Goal: Find contact information: Find contact information

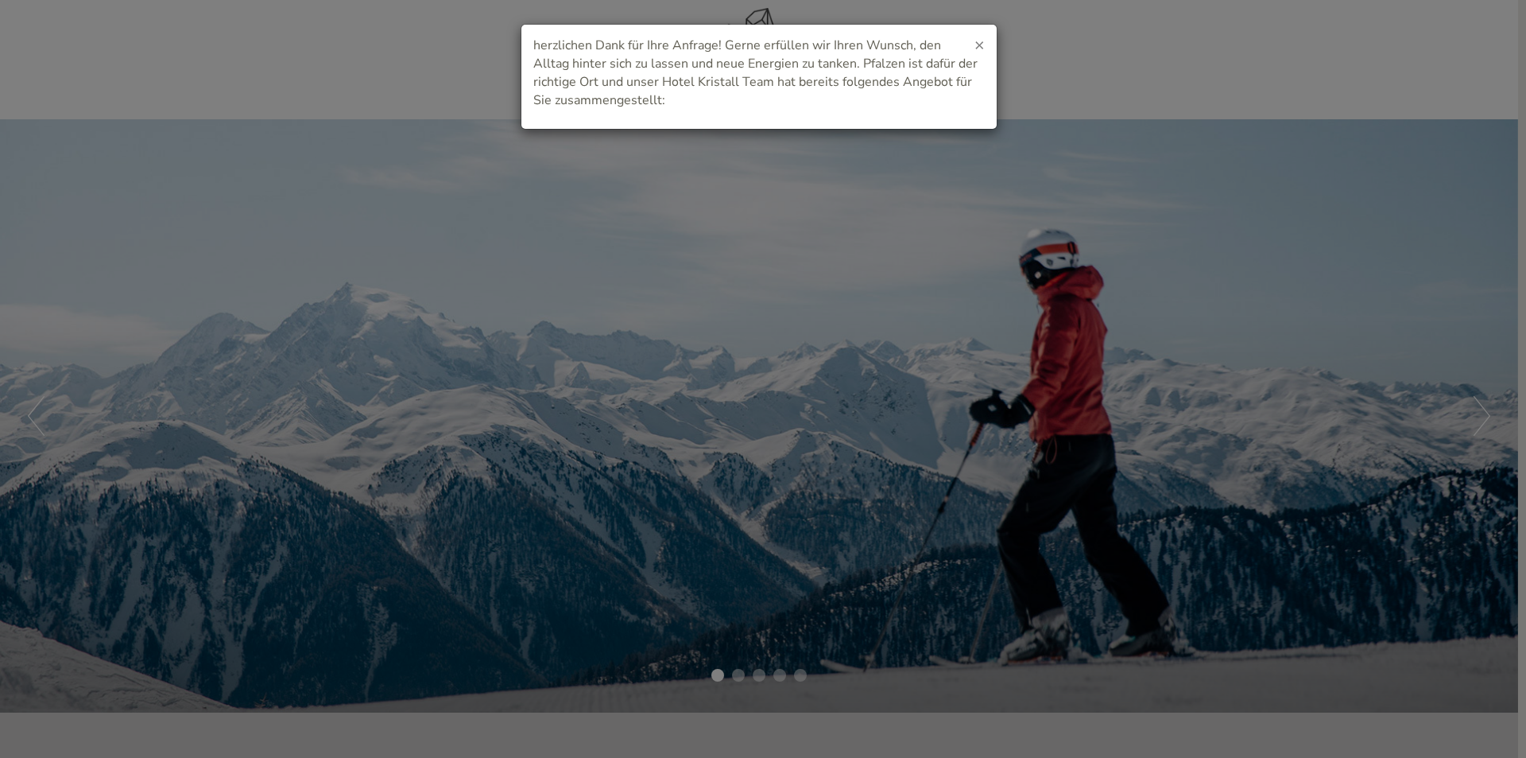
click at [982, 47] on span "×" at bounding box center [980, 44] width 10 height 22
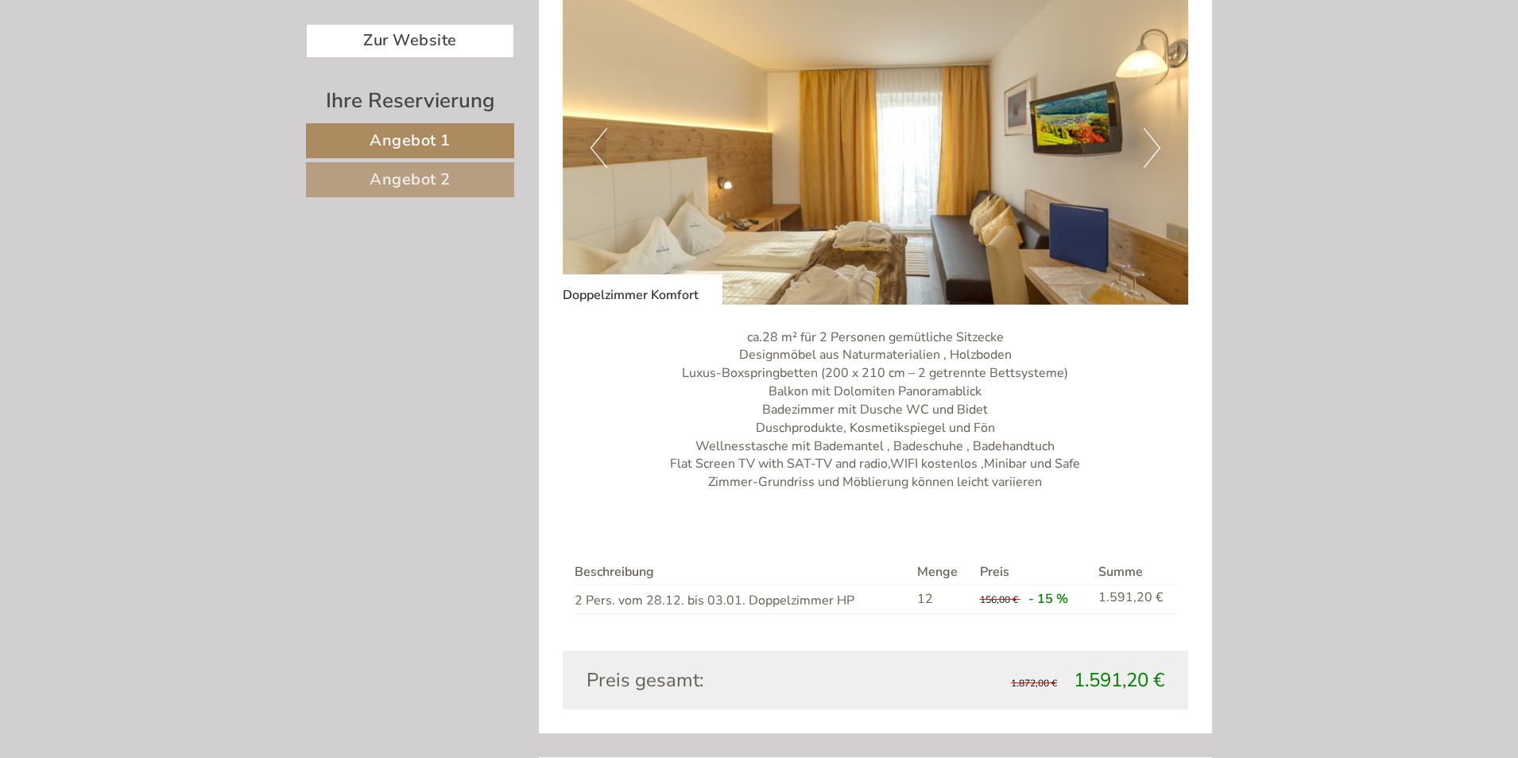
scroll to position [1033, 0]
click at [1155, 147] on button "Next" at bounding box center [1152, 150] width 17 height 40
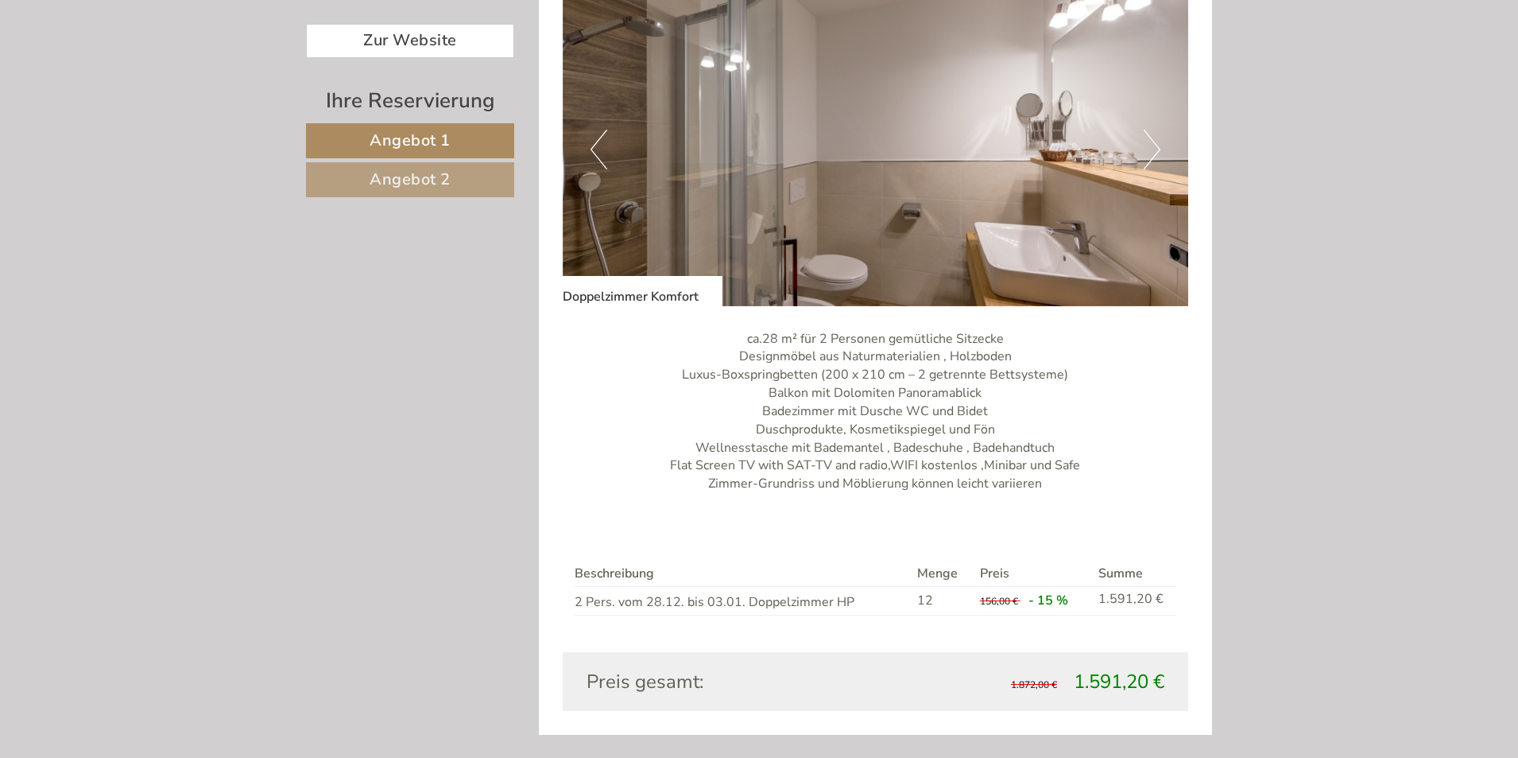
click at [1156, 147] on button "Next" at bounding box center [1152, 150] width 17 height 40
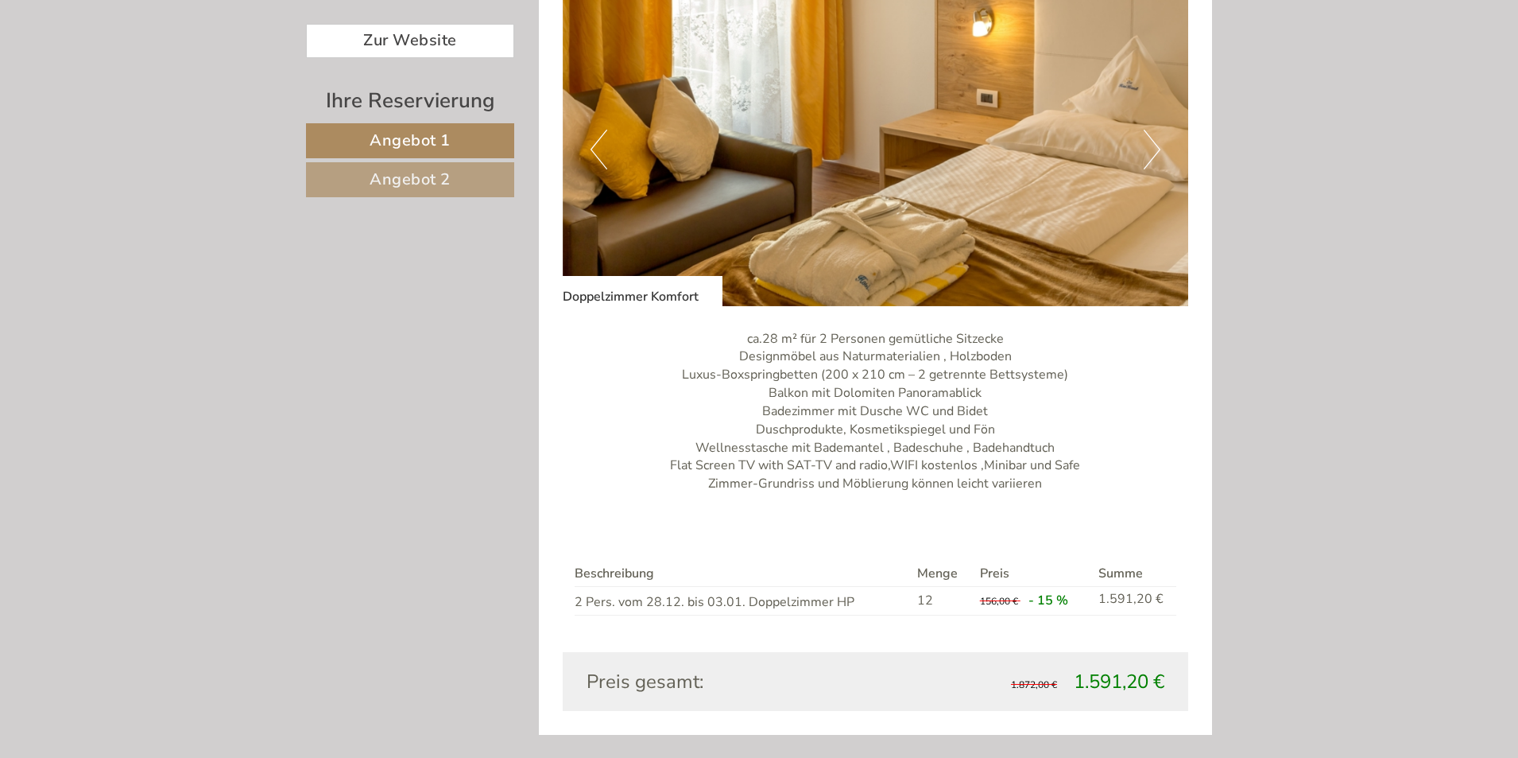
click at [1156, 147] on button "Next" at bounding box center [1152, 150] width 17 height 40
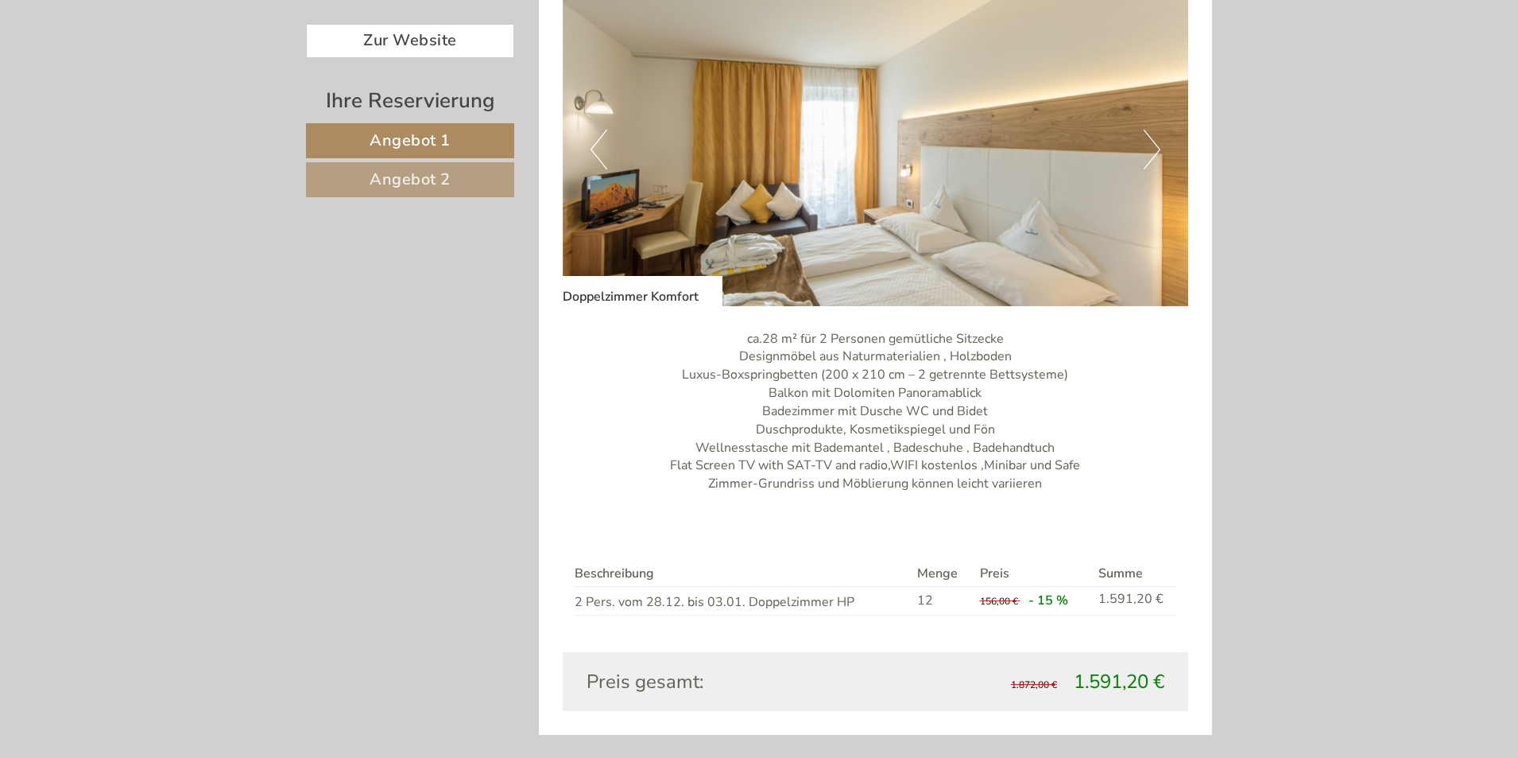
click at [1157, 147] on button "Next" at bounding box center [1152, 150] width 17 height 40
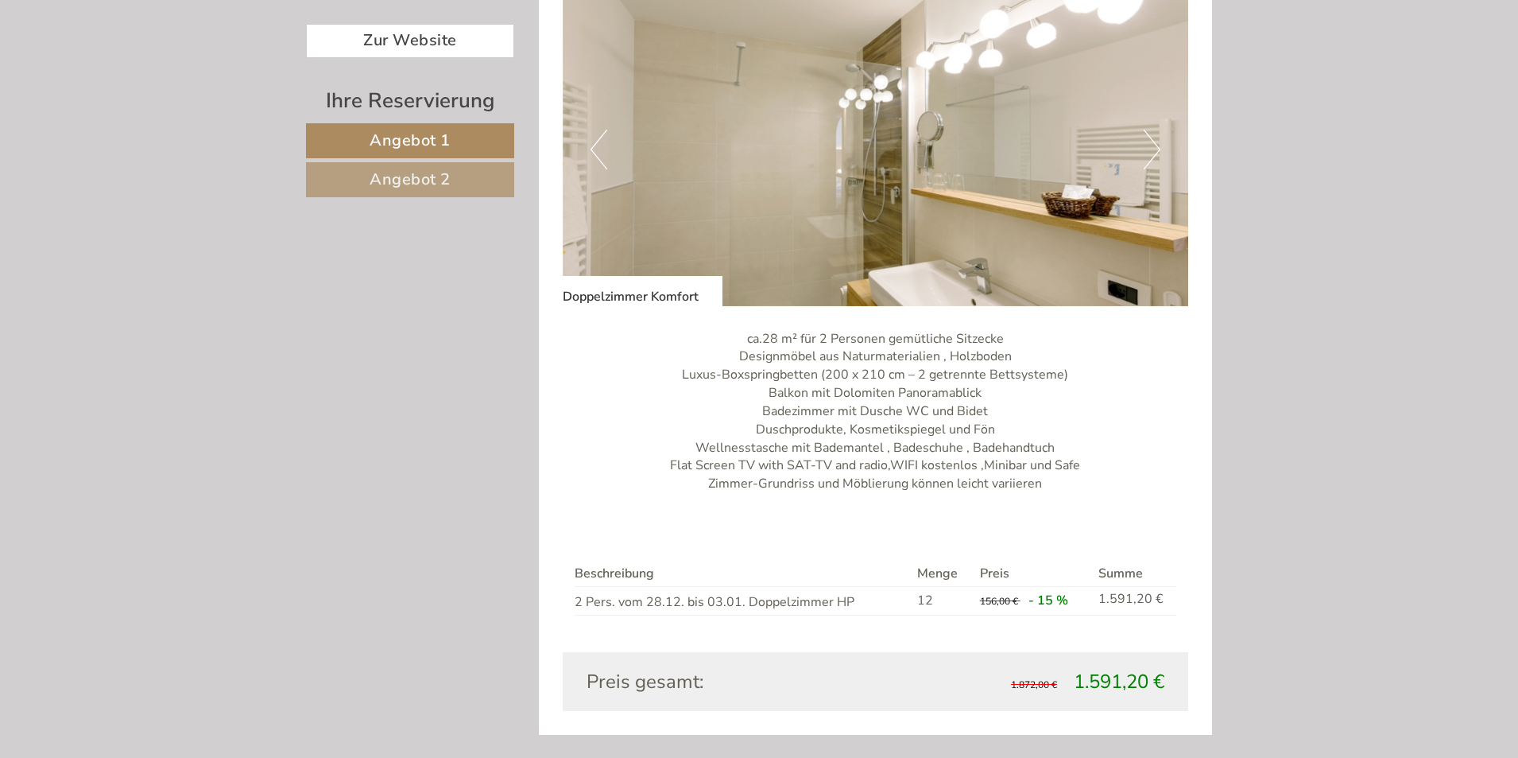
click at [1157, 147] on button "Next" at bounding box center [1152, 150] width 17 height 40
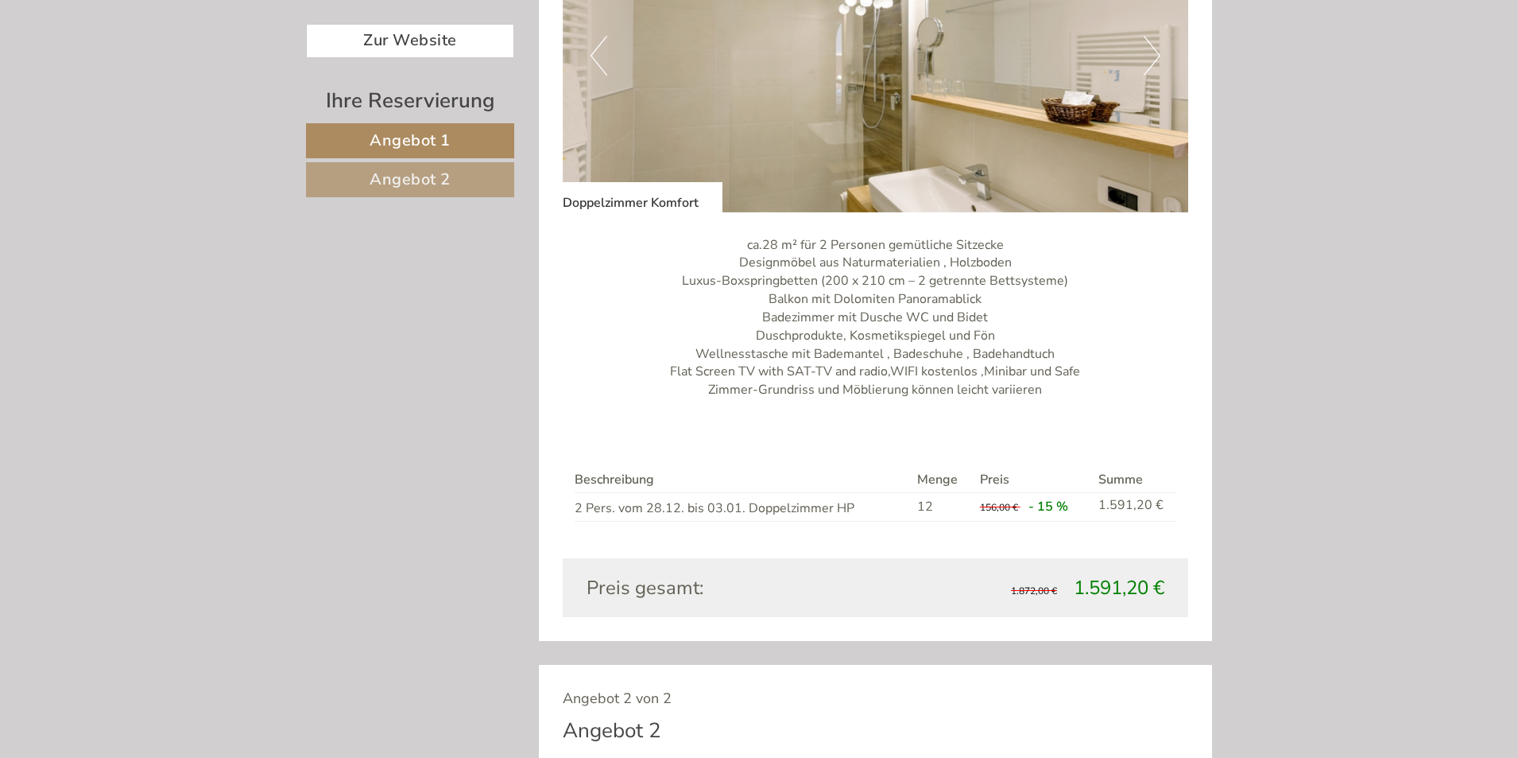
scroll to position [954, 0]
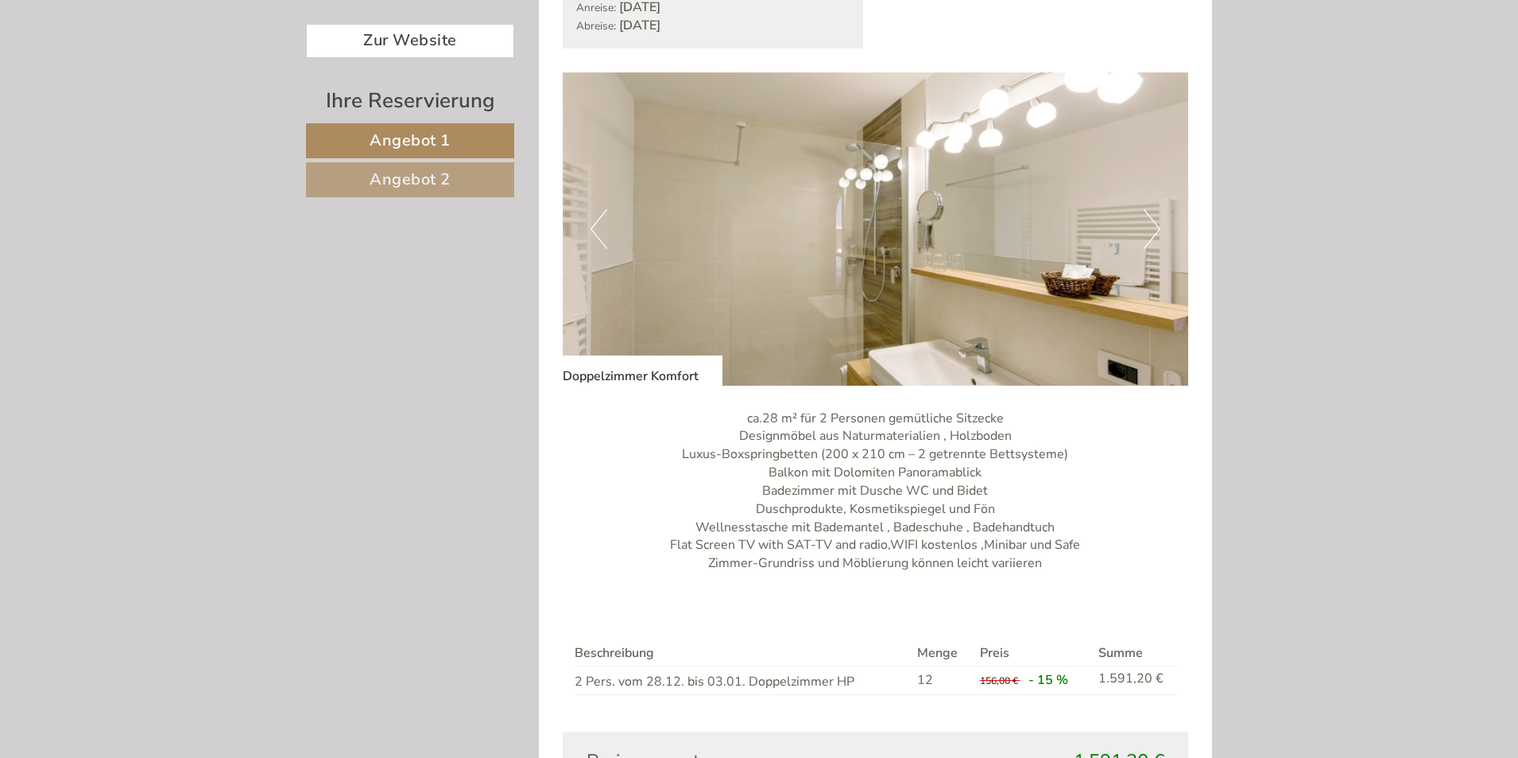
click at [1146, 228] on button "Next" at bounding box center [1152, 229] width 17 height 40
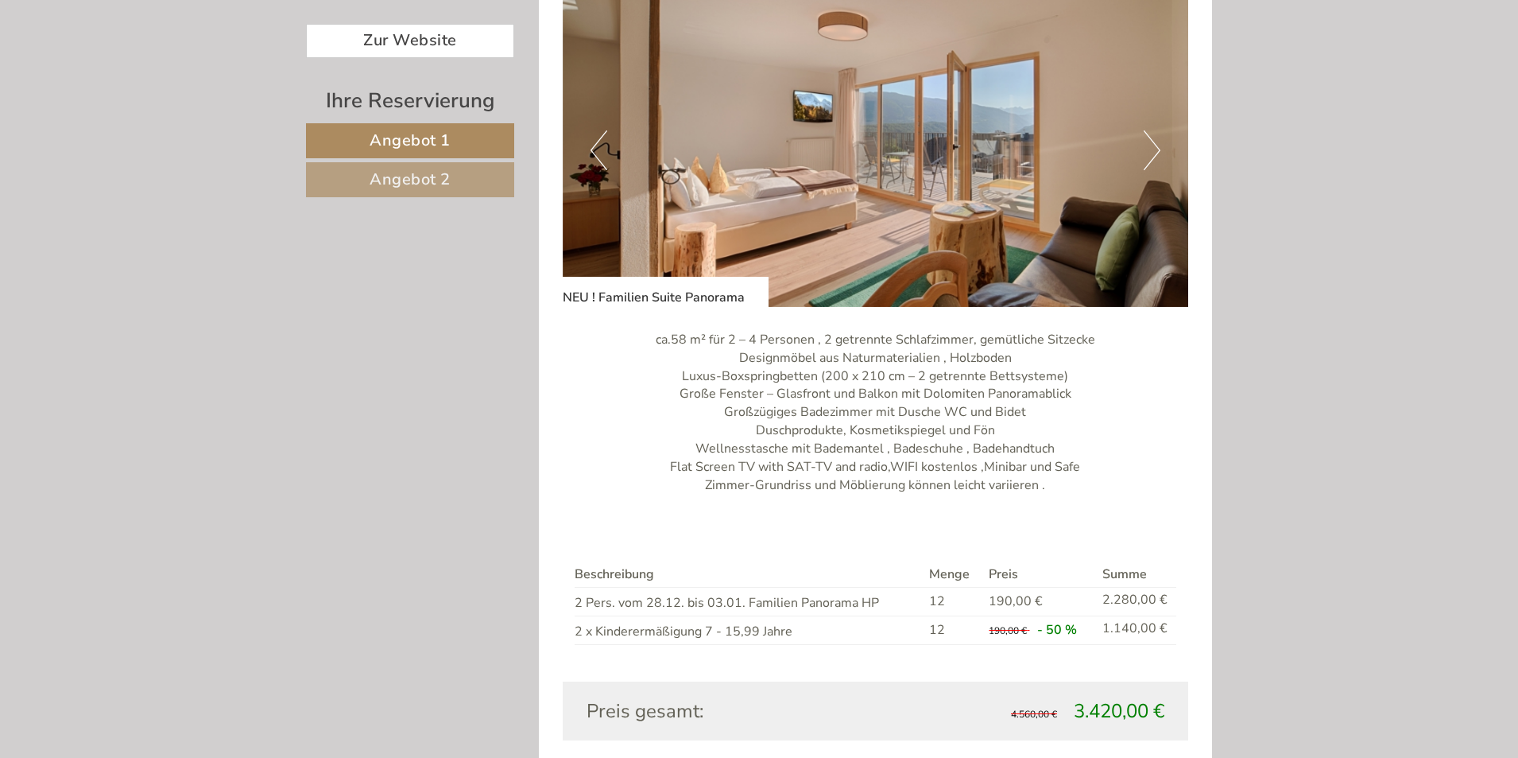
scroll to position [2067, 0]
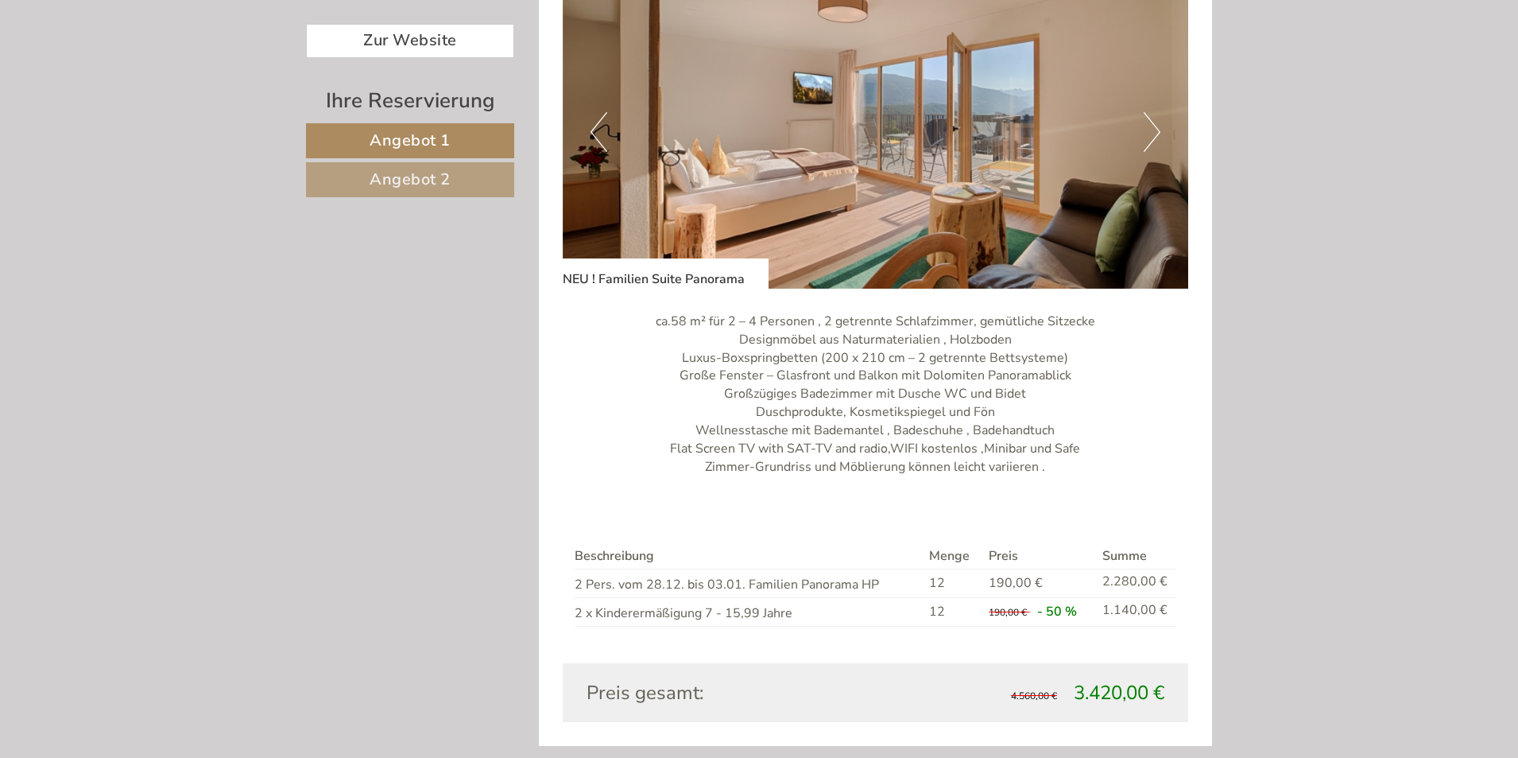
click at [1162, 139] on img at bounding box center [876, 131] width 626 height 313
click at [1155, 135] on button "Next" at bounding box center [1152, 132] width 17 height 40
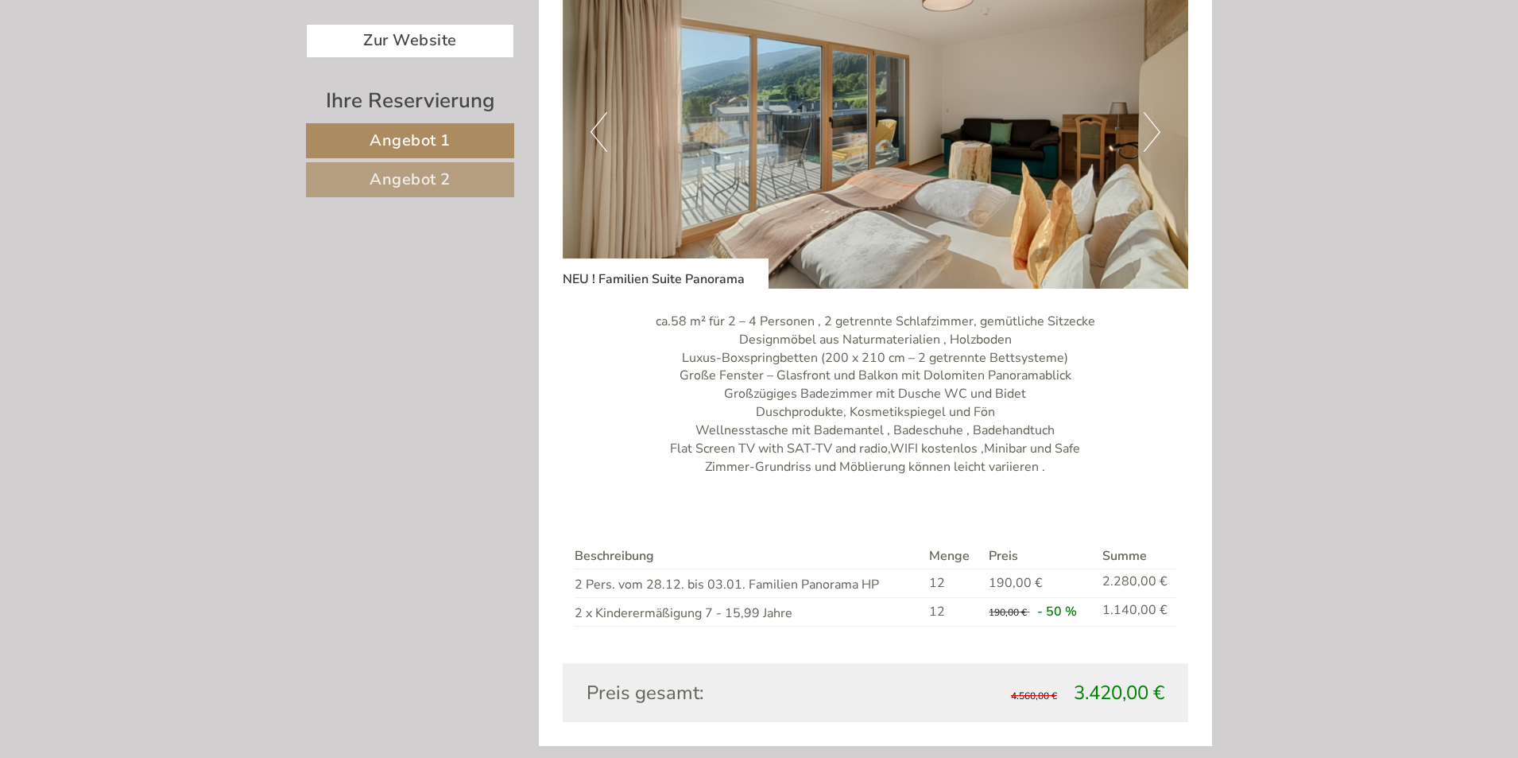
drag, startPoint x: 1307, startPoint y: 277, endPoint x: 1313, endPoint y: 263, distance: 14.6
click at [1309, 276] on div "Möchten Sie kostbare Zeit beim Check-in an der Rezeption sparen? Dann teilen Si…" at bounding box center [759, 584] width 1518 height 3879
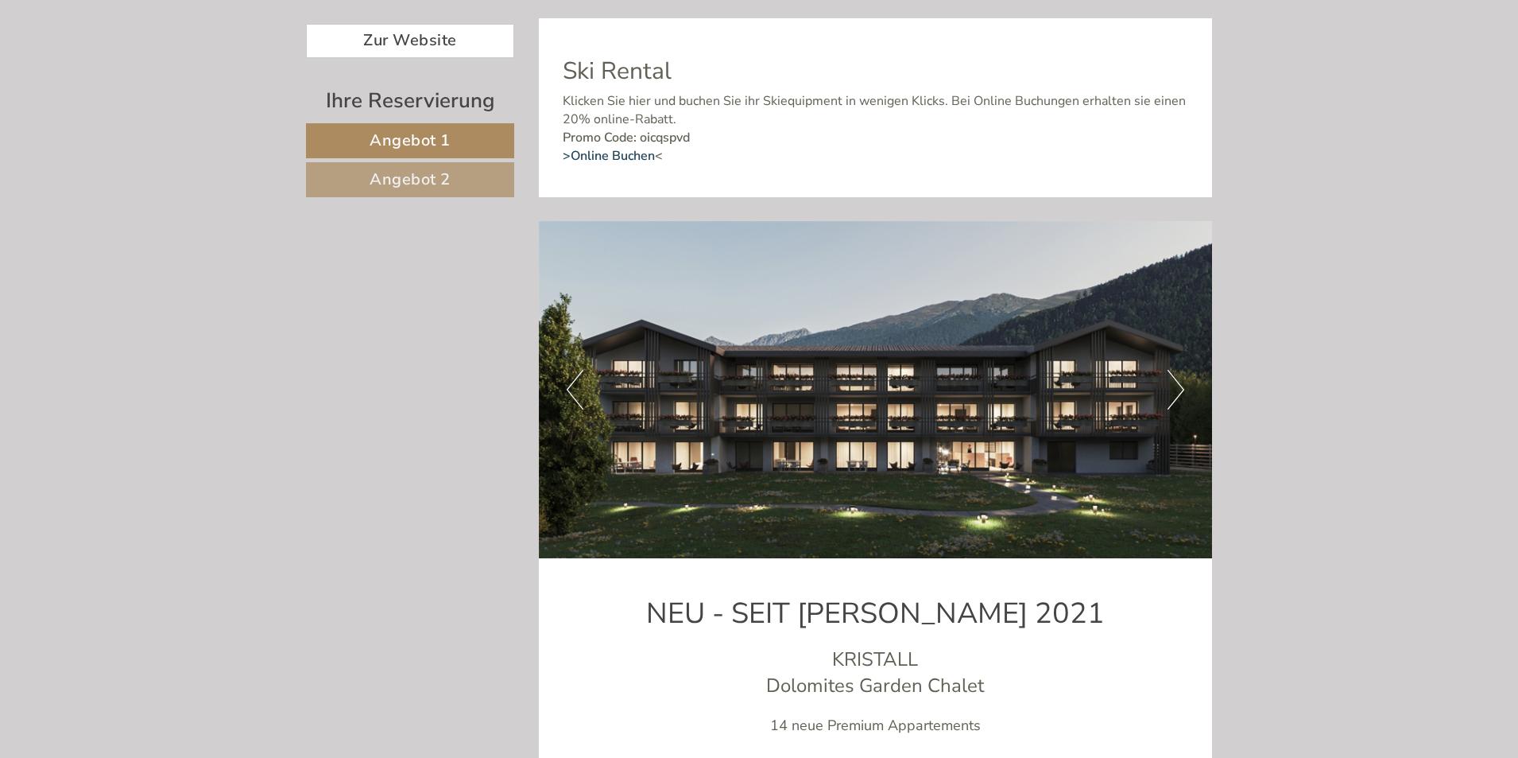
scroll to position [3657, 0]
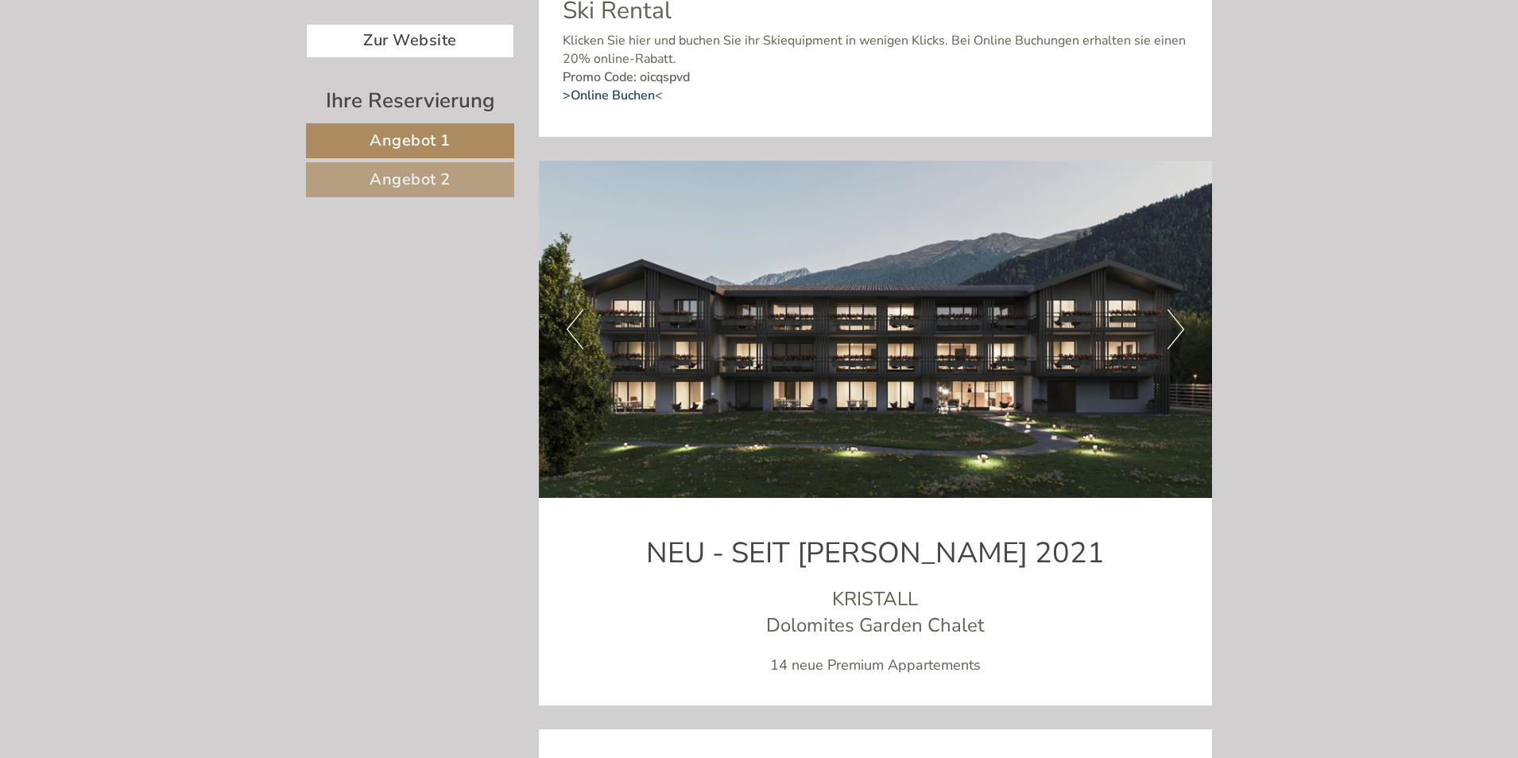
click at [1179, 333] on button "Next" at bounding box center [1176, 329] width 17 height 40
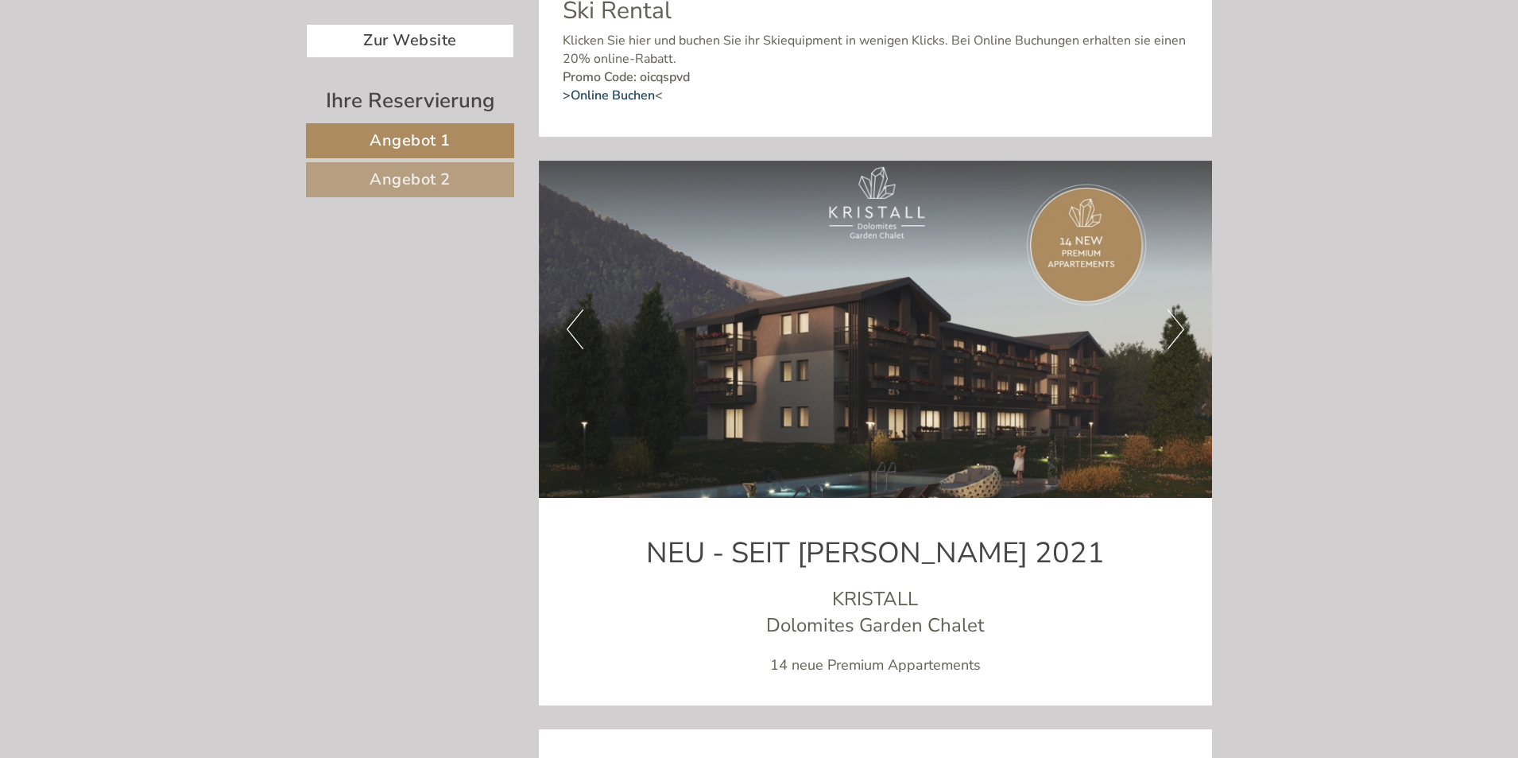
click at [1179, 333] on button "Next" at bounding box center [1176, 329] width 17 height 40
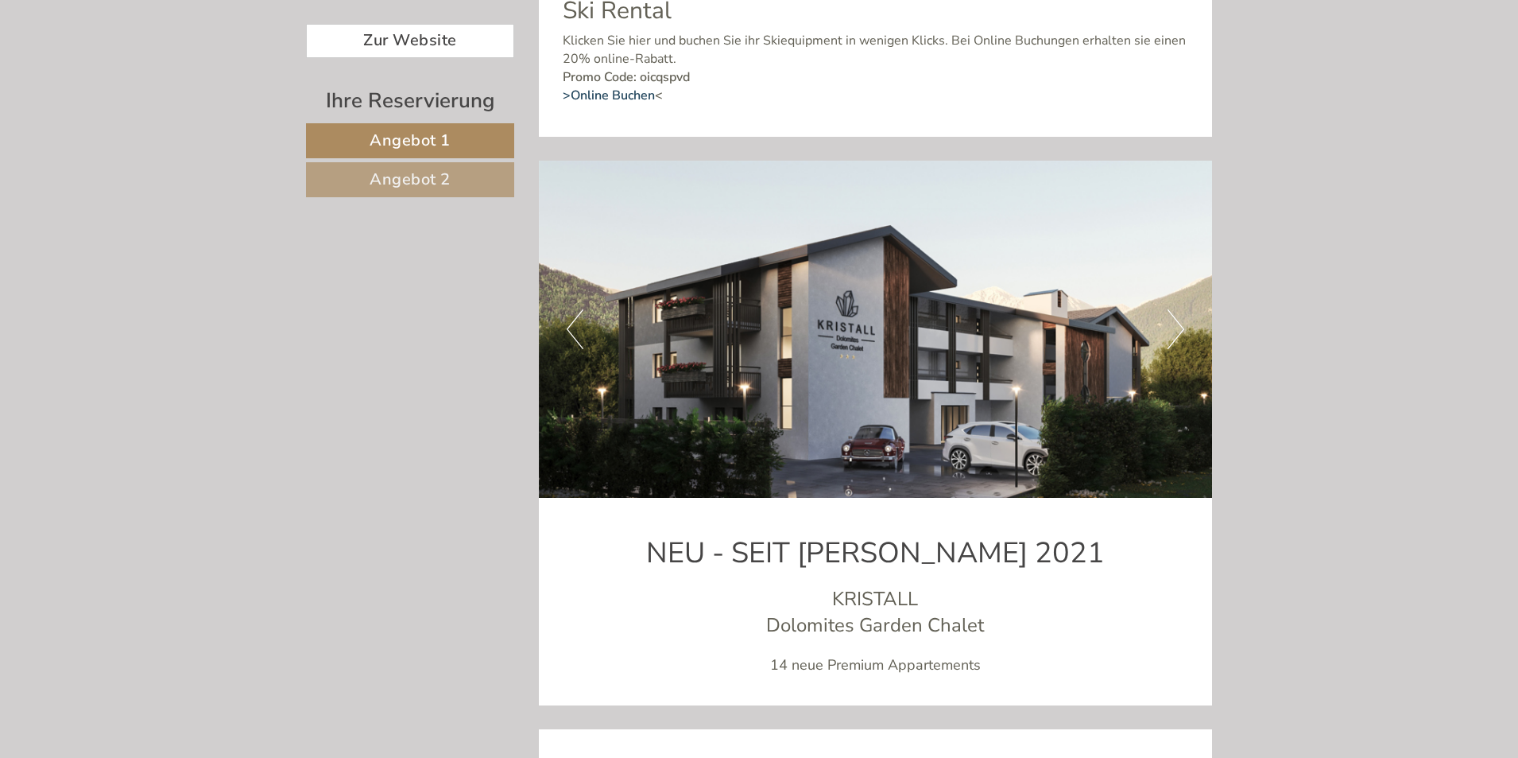
click at [1179, 333] on button "Next" at bounding box center [1176, 329] width 17 height 40
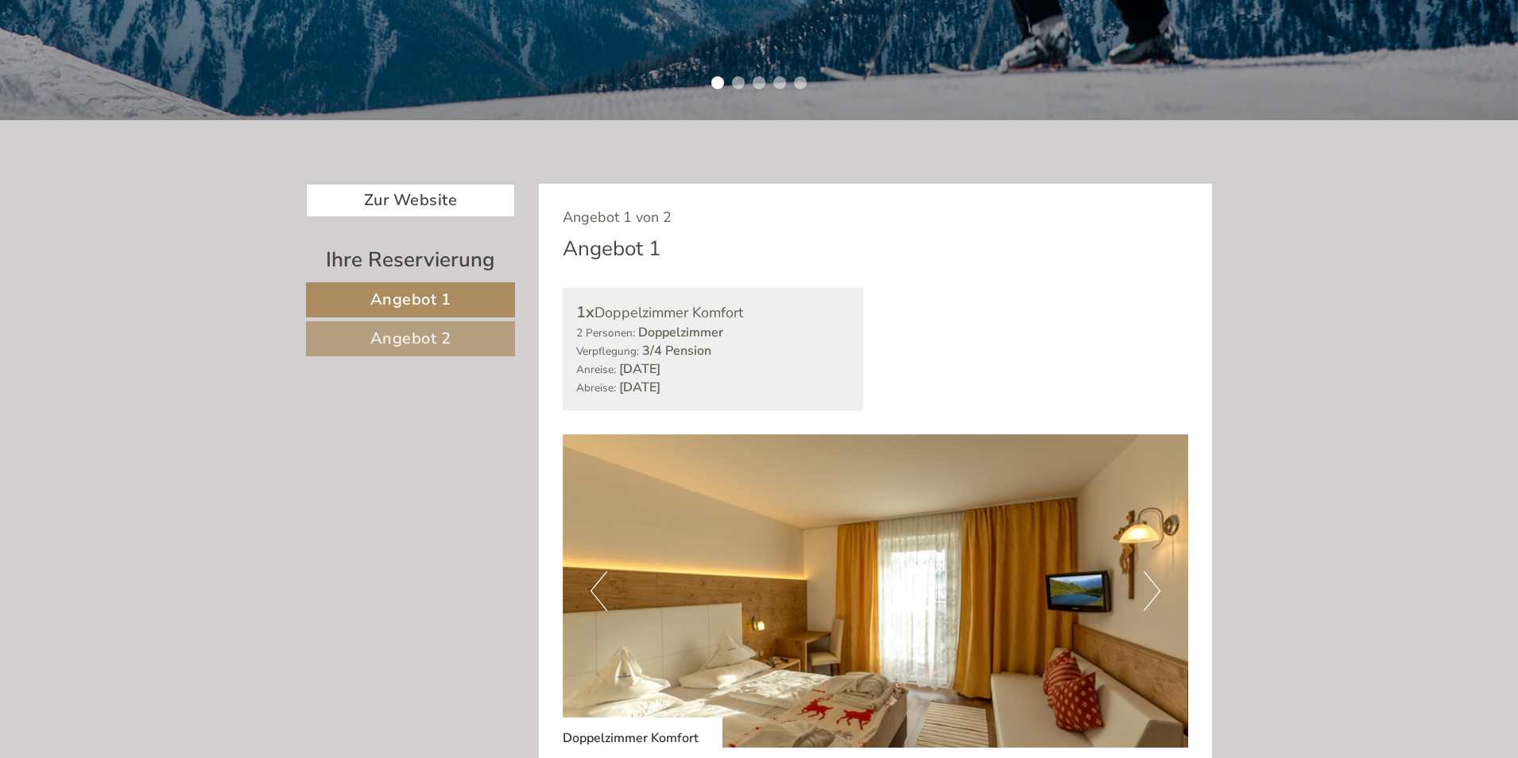
scroll to position [397, 0]
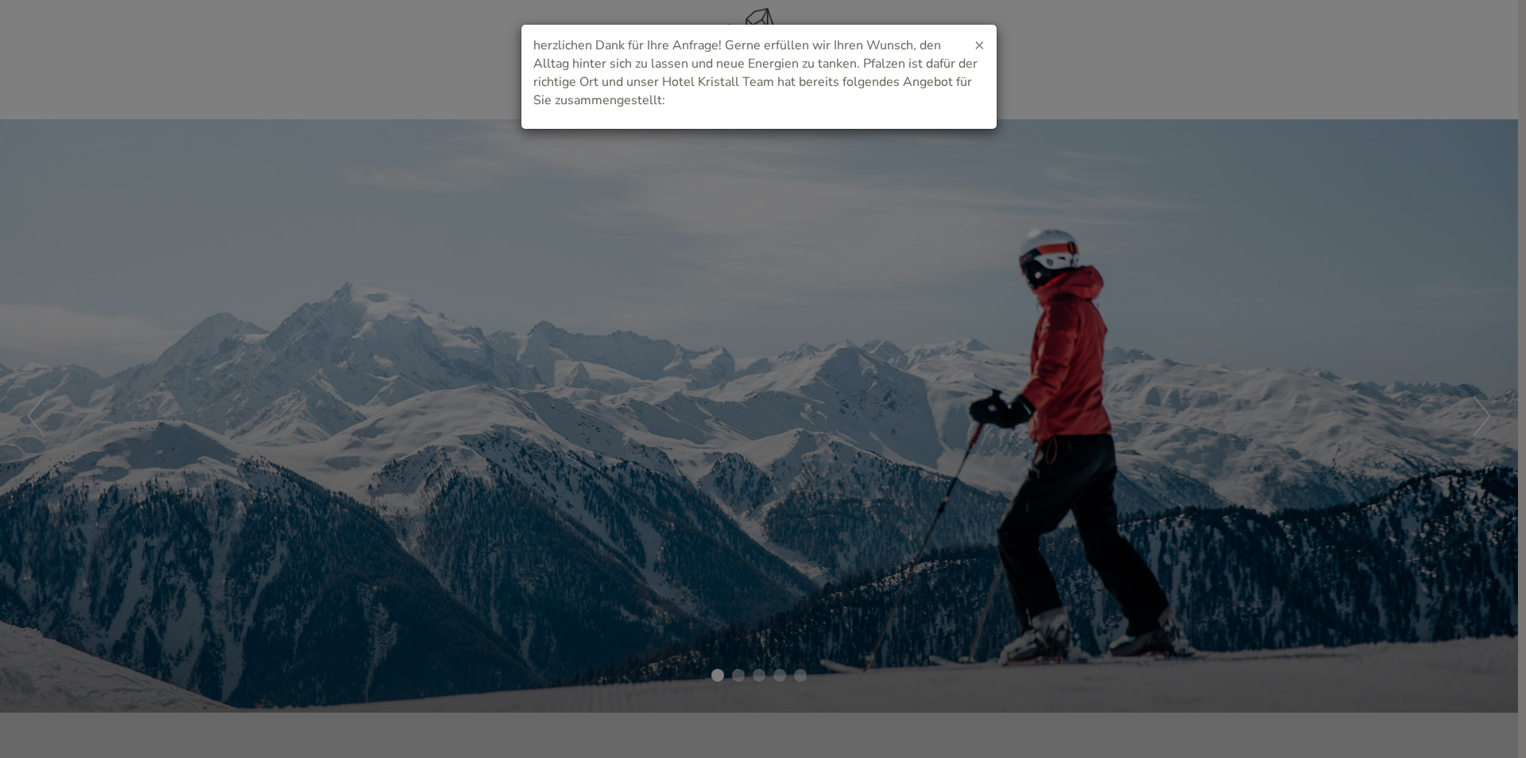
click at [982, 40] on span "×" at bounding box center [980, 44] width 10 height 22
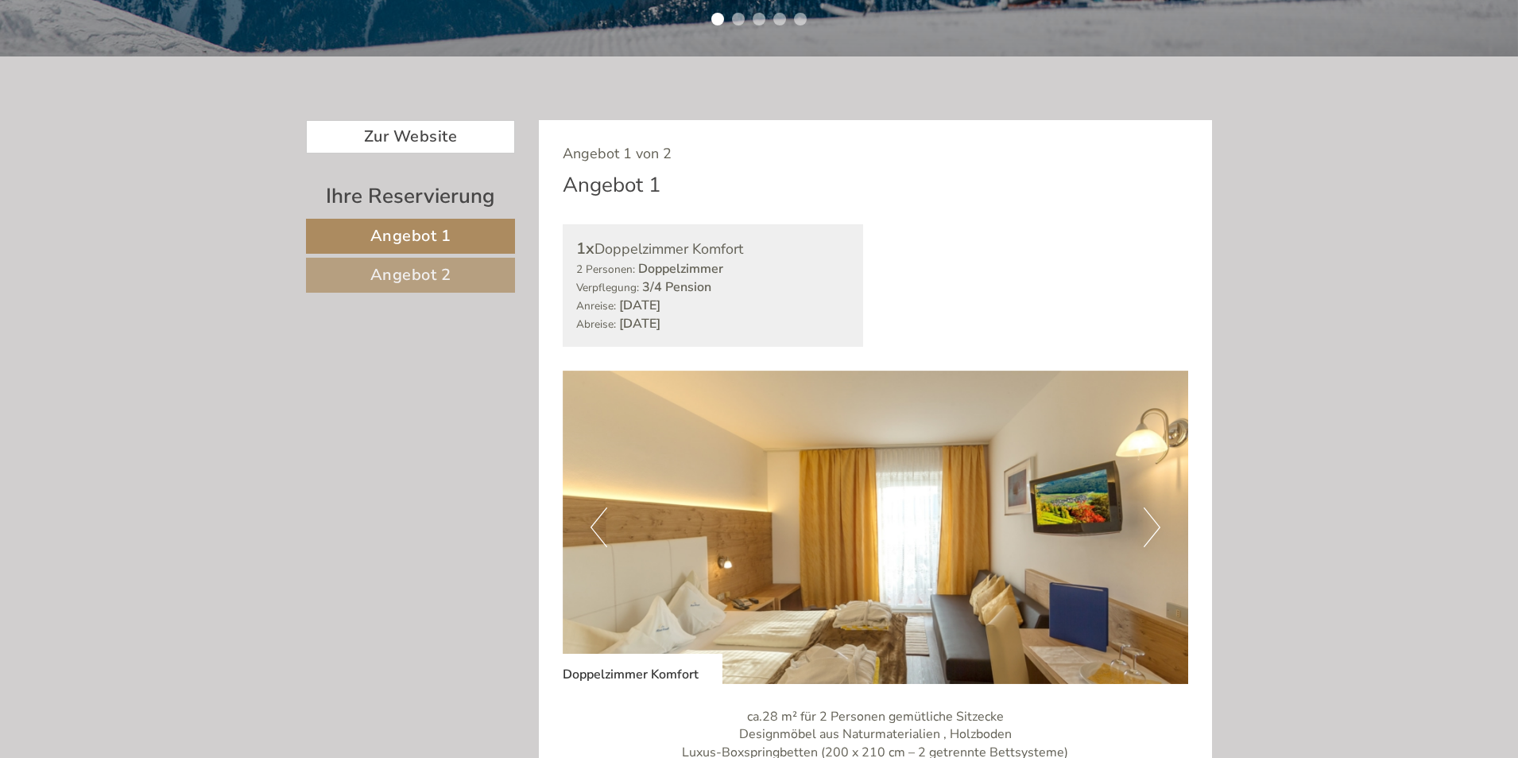
scroll to position [795, 0]
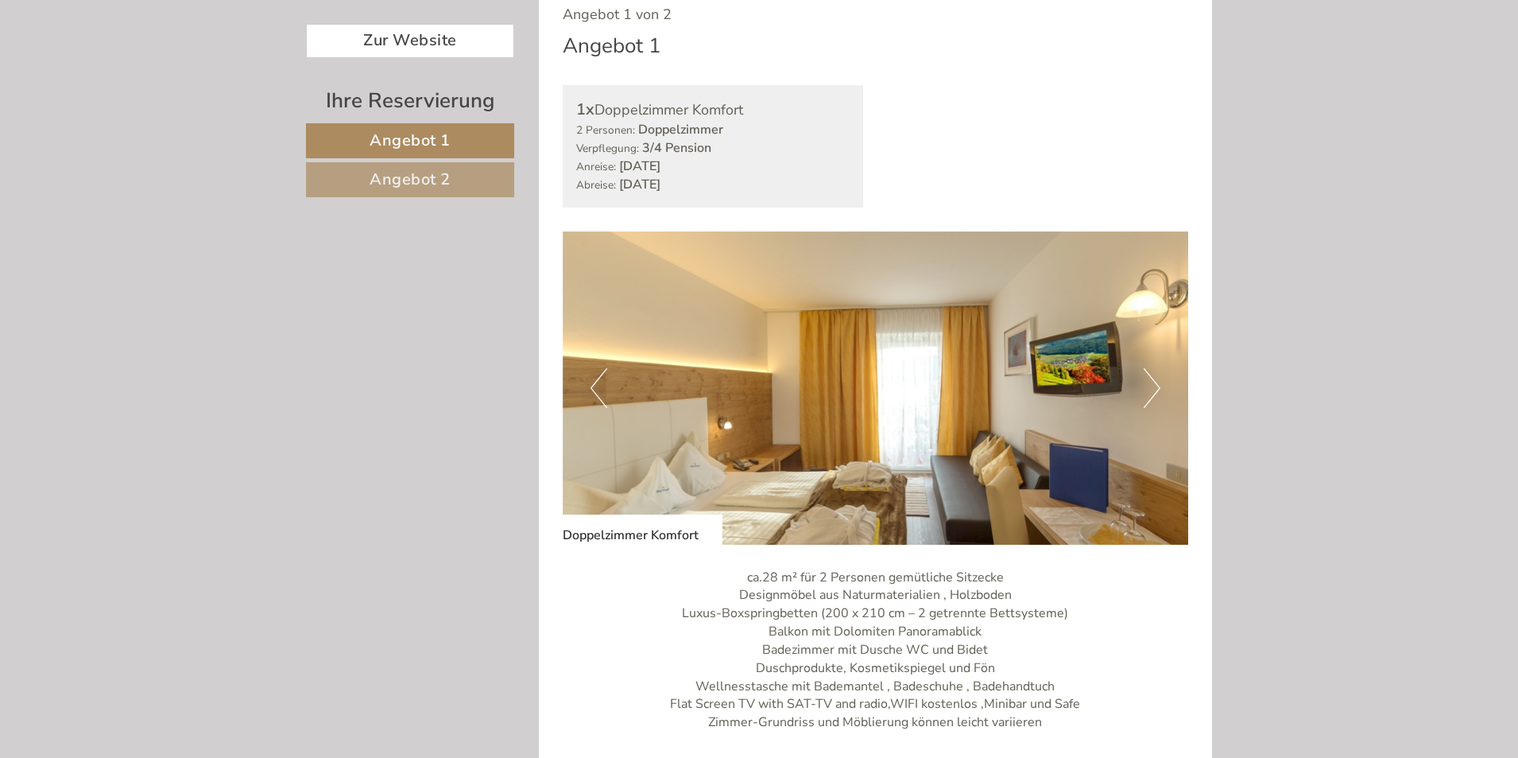
click at [390, 189] on span "Angebot 2" at bounding box center [410, 179] width 81 height 21
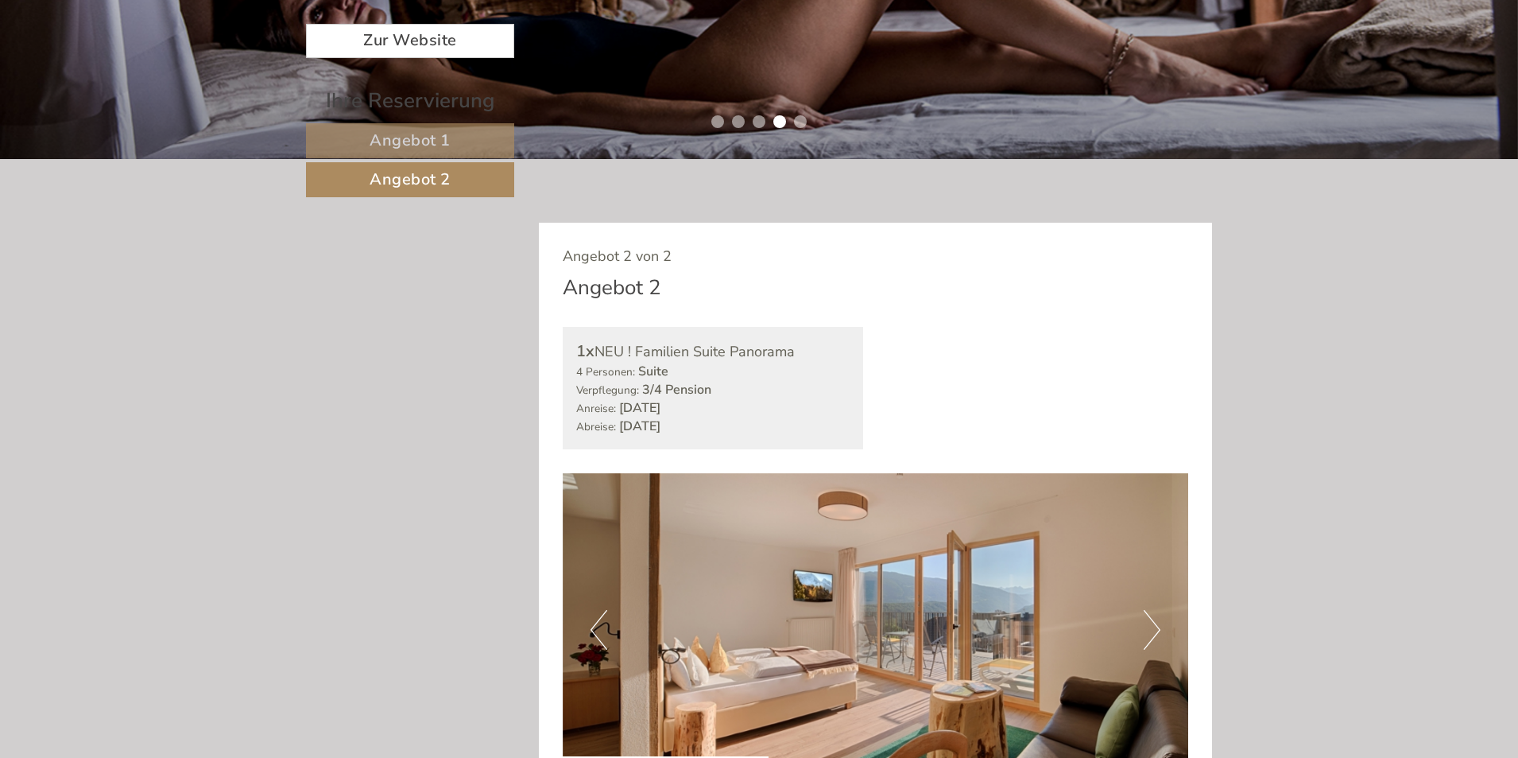
scroll to position [776, 0]
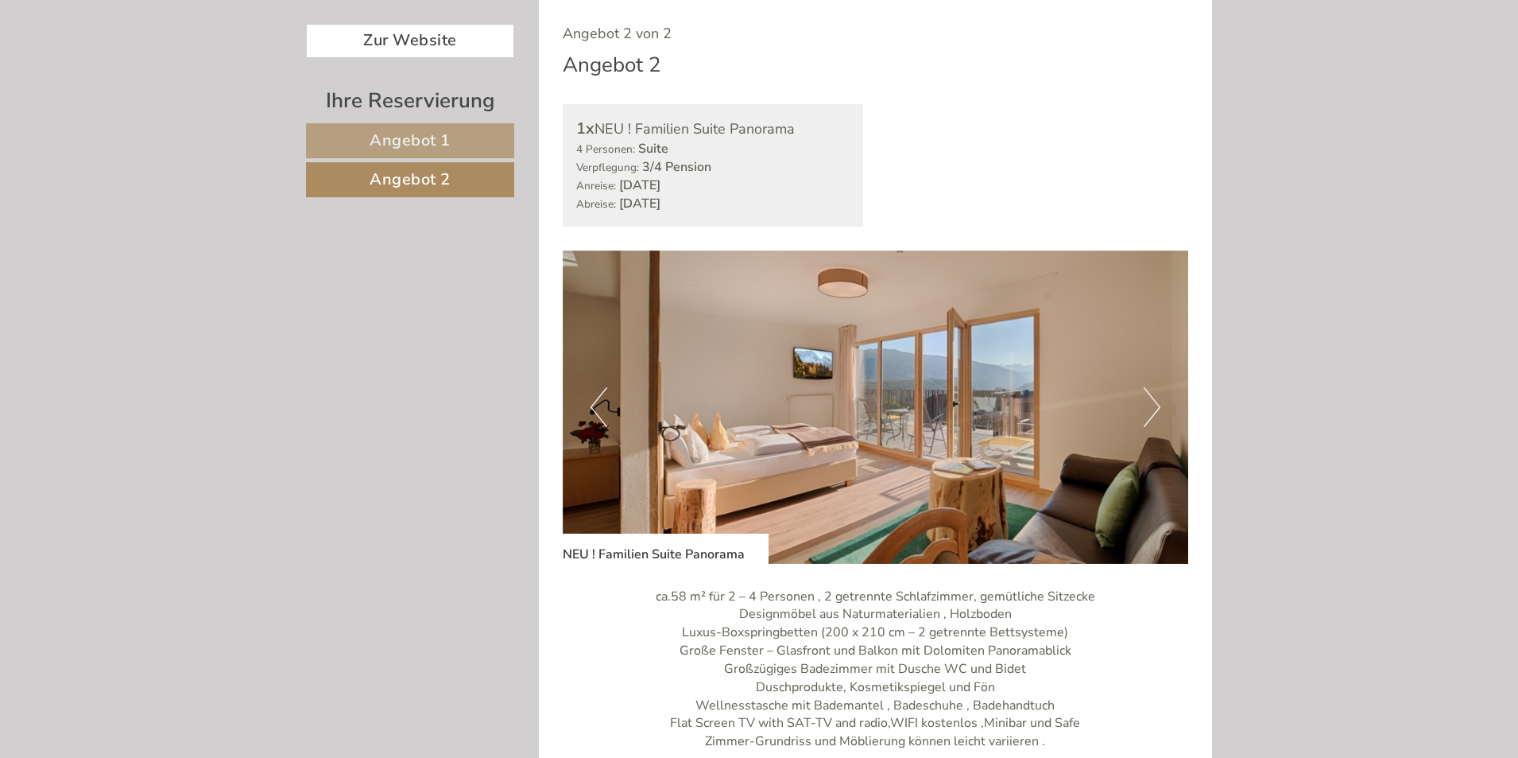
click at [470, 135] on link "Angebot 1" at bounding box center [410, 140] width 208 height 35
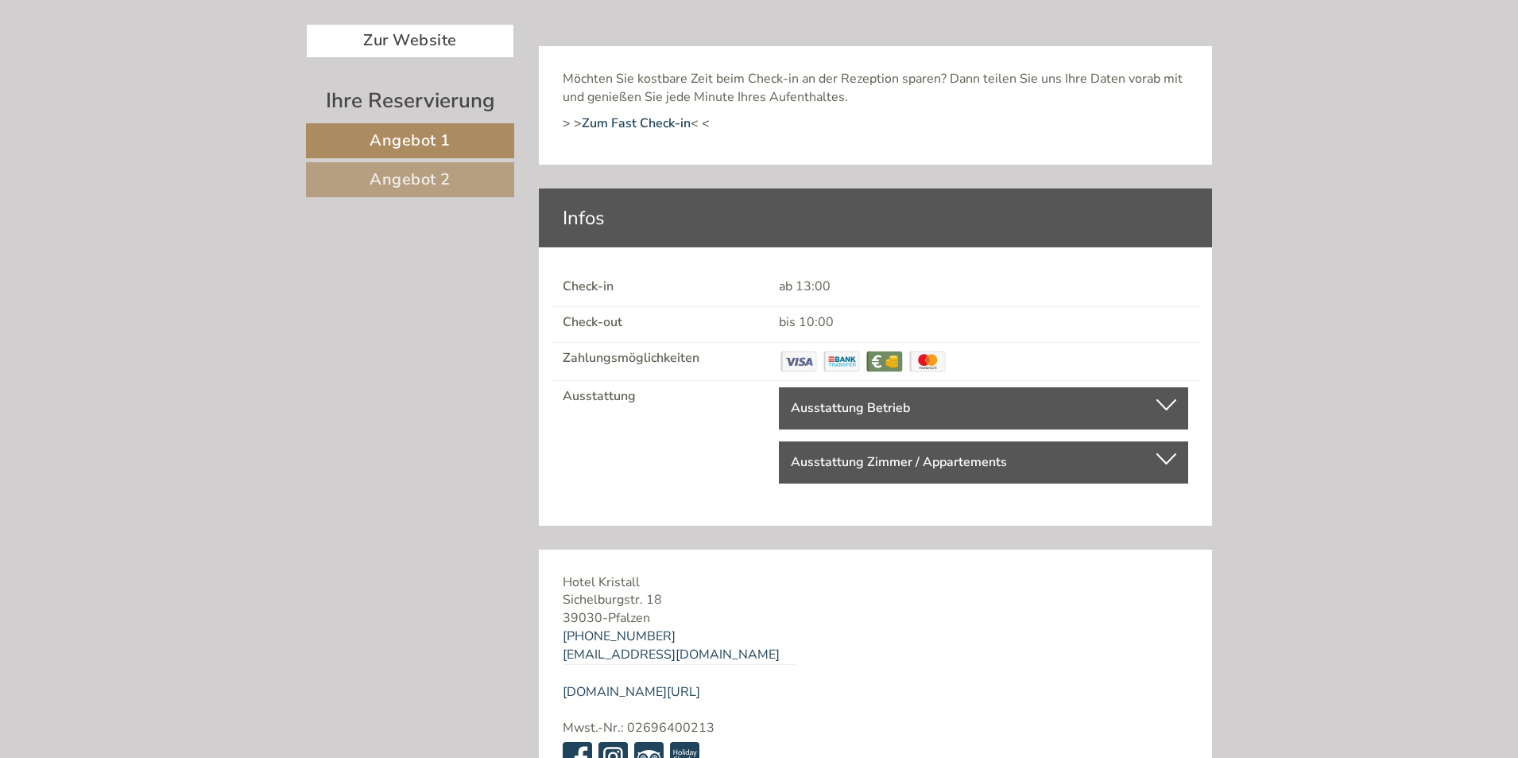
scroll to position [2226, 0]
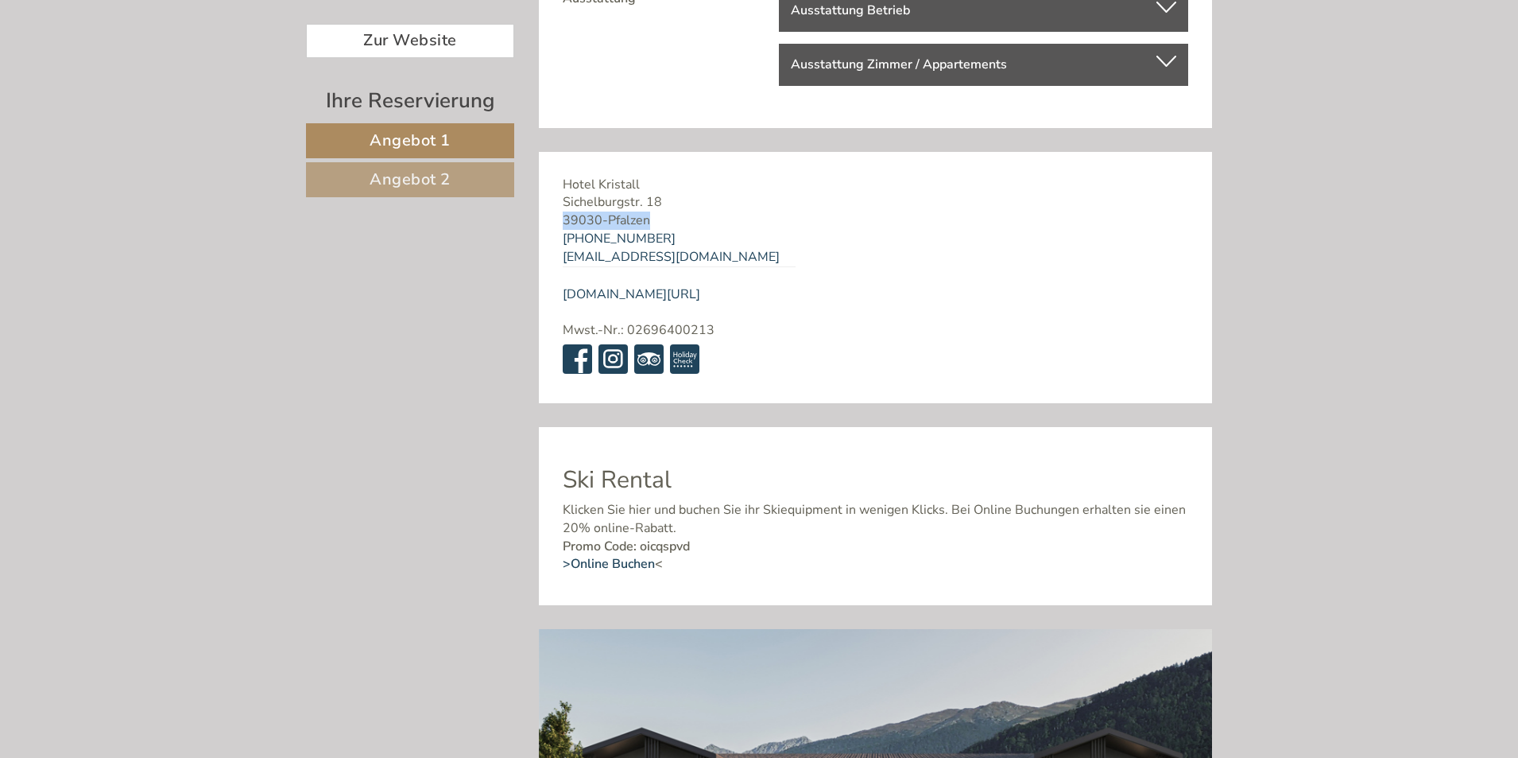
drag, startPoint x: 656, startPoint y: 215, endPoint x: 583, endPoint y: 220, distance: 73.4
click at [560, 222] on div "Hotel [GEOGRAPHIC_DATA]. 18 39030 - [GEOGRAPHIC_DATA] [PHONE_NUMBER] [EMAIL_ADD…" at bounding box center [679, 277] width 281 height 251
copy div "39030 - Pfalzen"
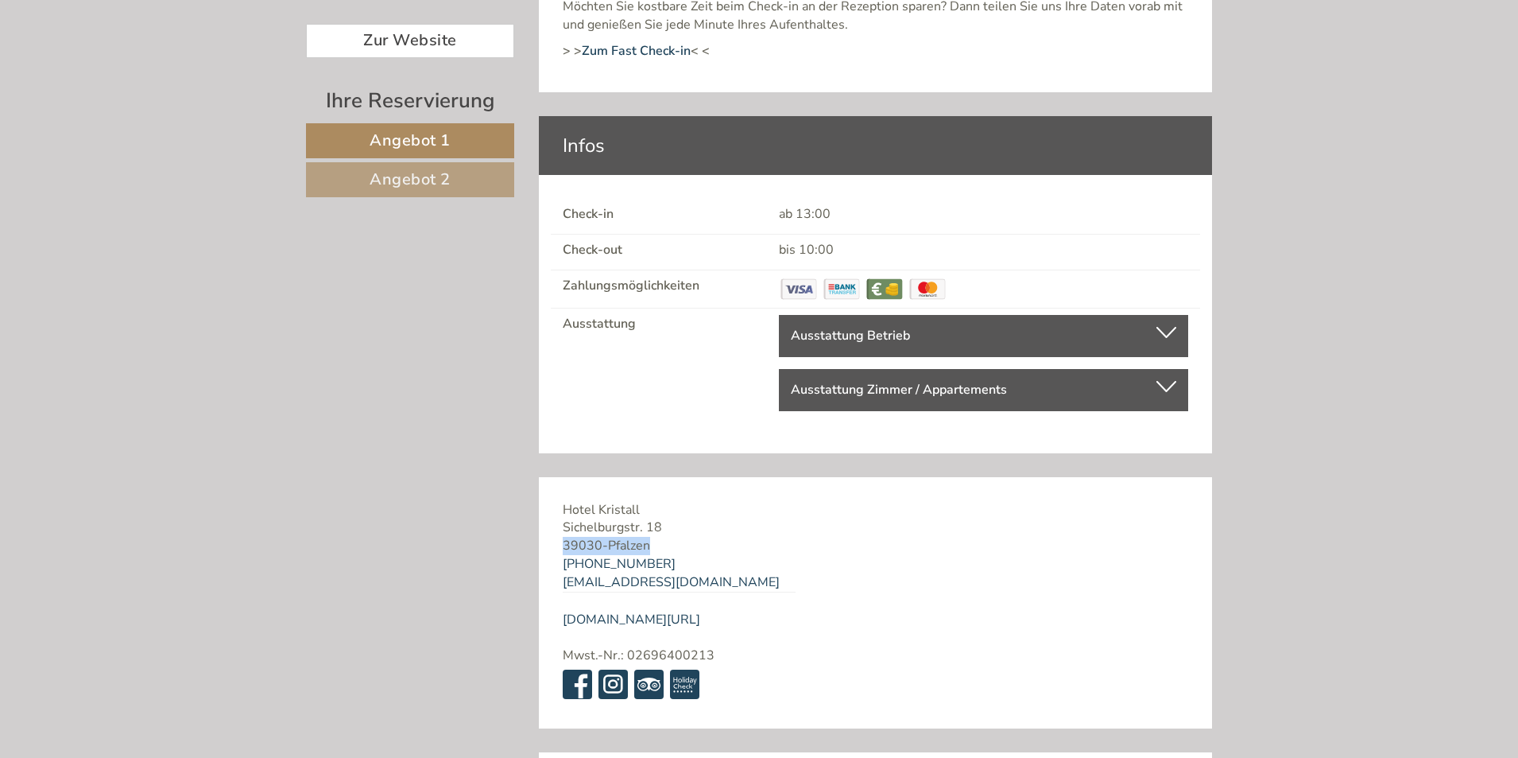
scroll to position [1908, 0]
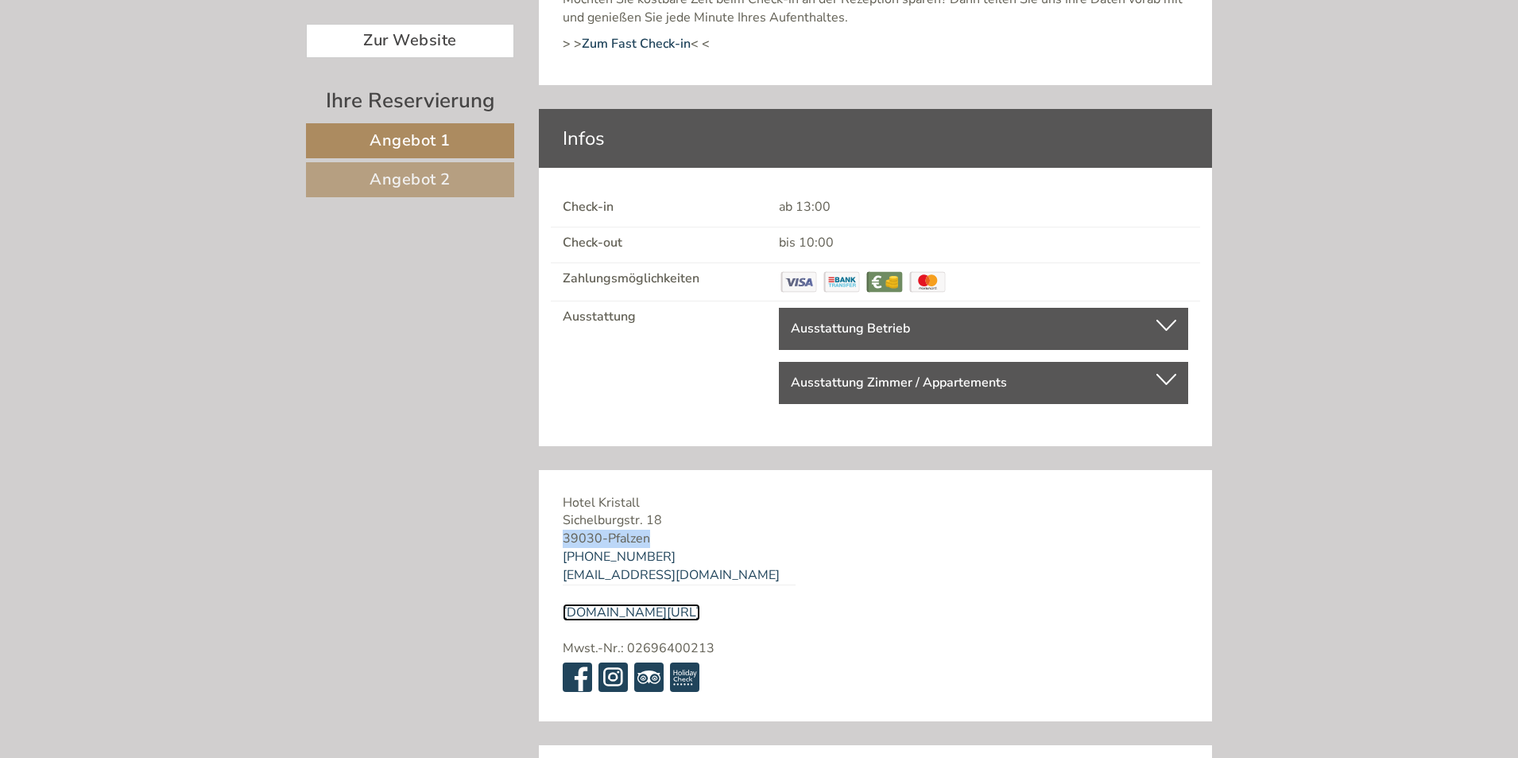
click at [631, 613] on link "[DOMAIN_NAME][URL]" at bounding box center [632, 611] width 138 height 17
